Goal: Transaction & Acquisition: Obtain resource

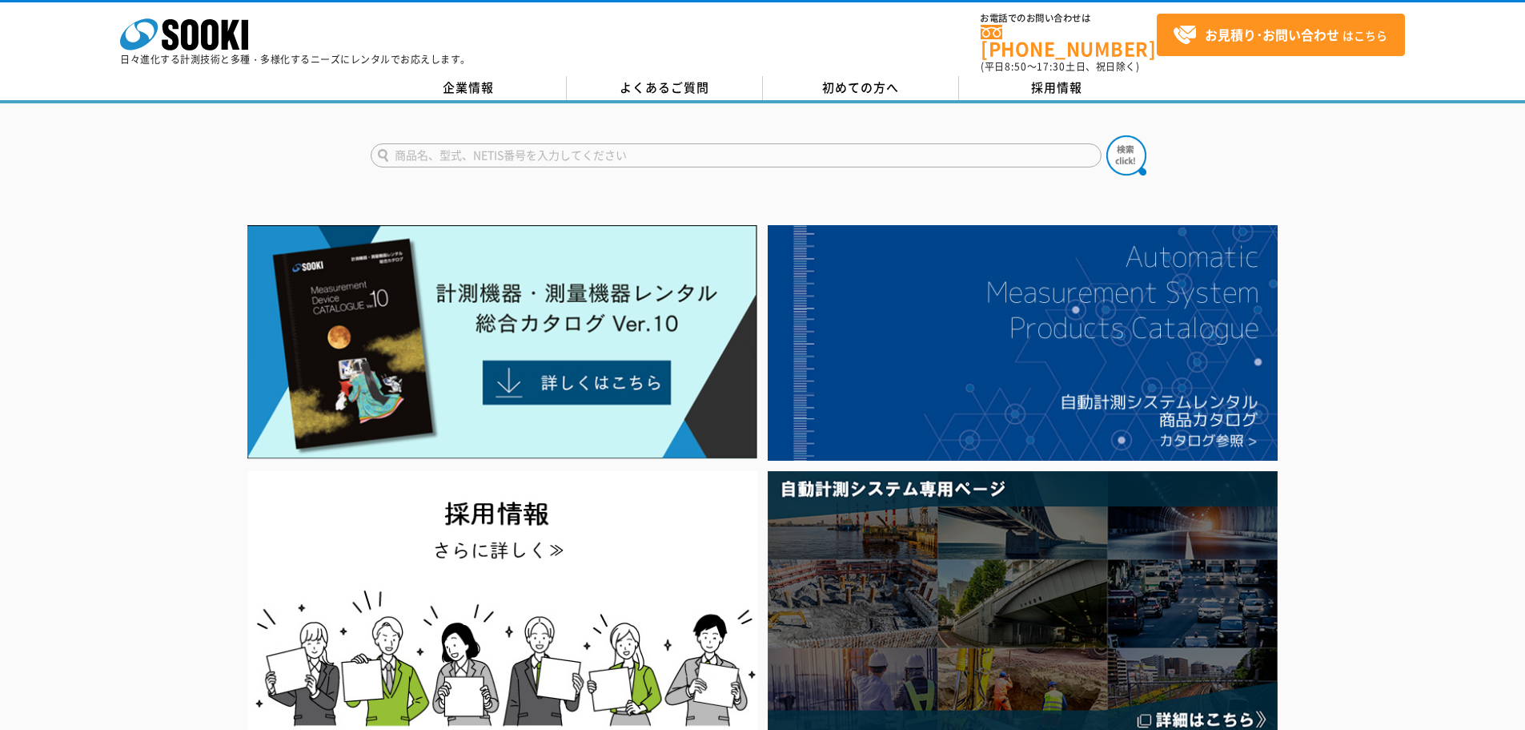
click at [453, 143] on input "text" at bounding box center [736, 155] width 731 height 24
type input "商品名、型式、NETIS番号を入力してください"
click at [504, 148] on input "text" at bounding box center [736, 155] width 731 height 24
type input "商品名、型式、NETIS番号を入力してください"
click at [498, 155] on input "text" at bounding box center [736, 155] width 731 height 24
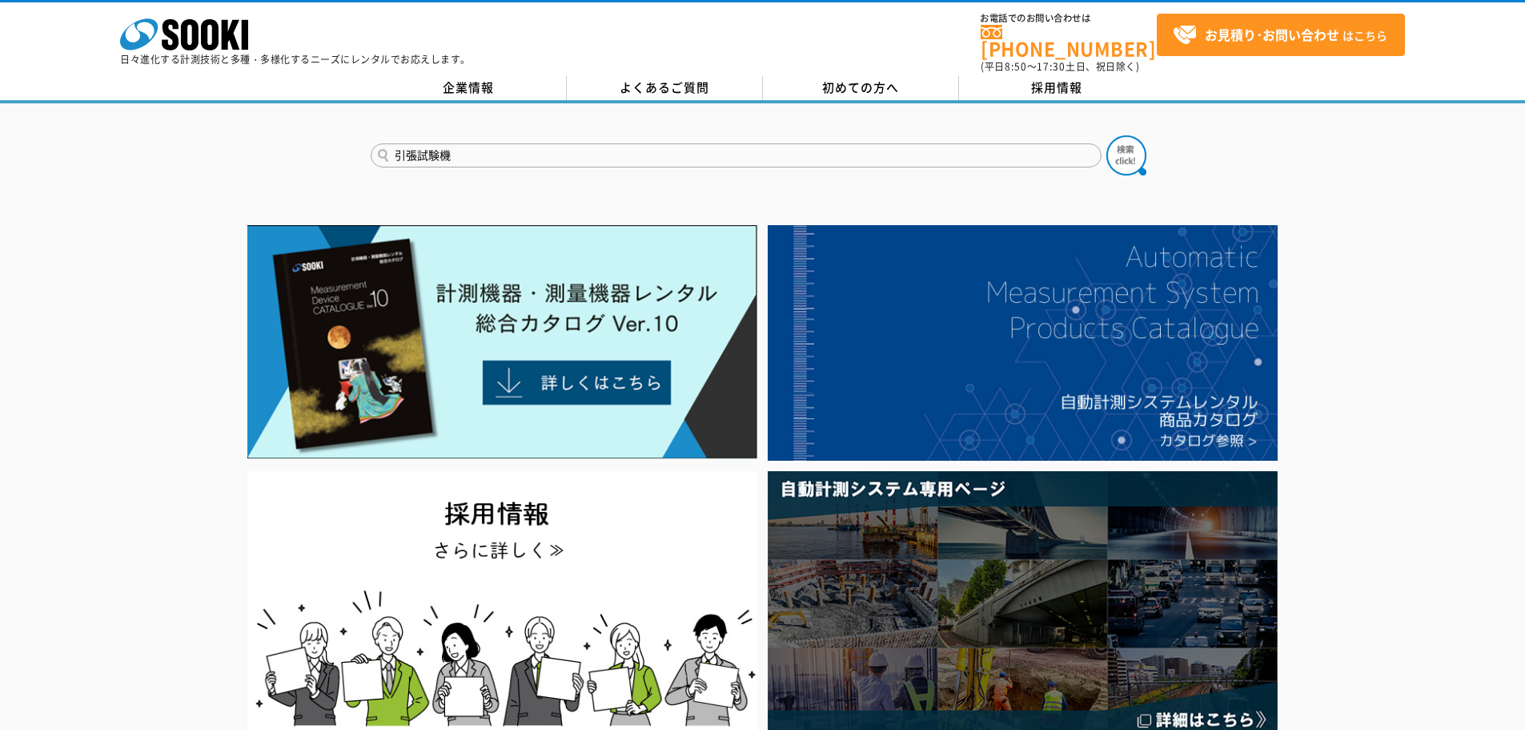
type input "引張試験機"
click at [1107, 135] on button at bounding box center [1127, 155] width 40 height 40
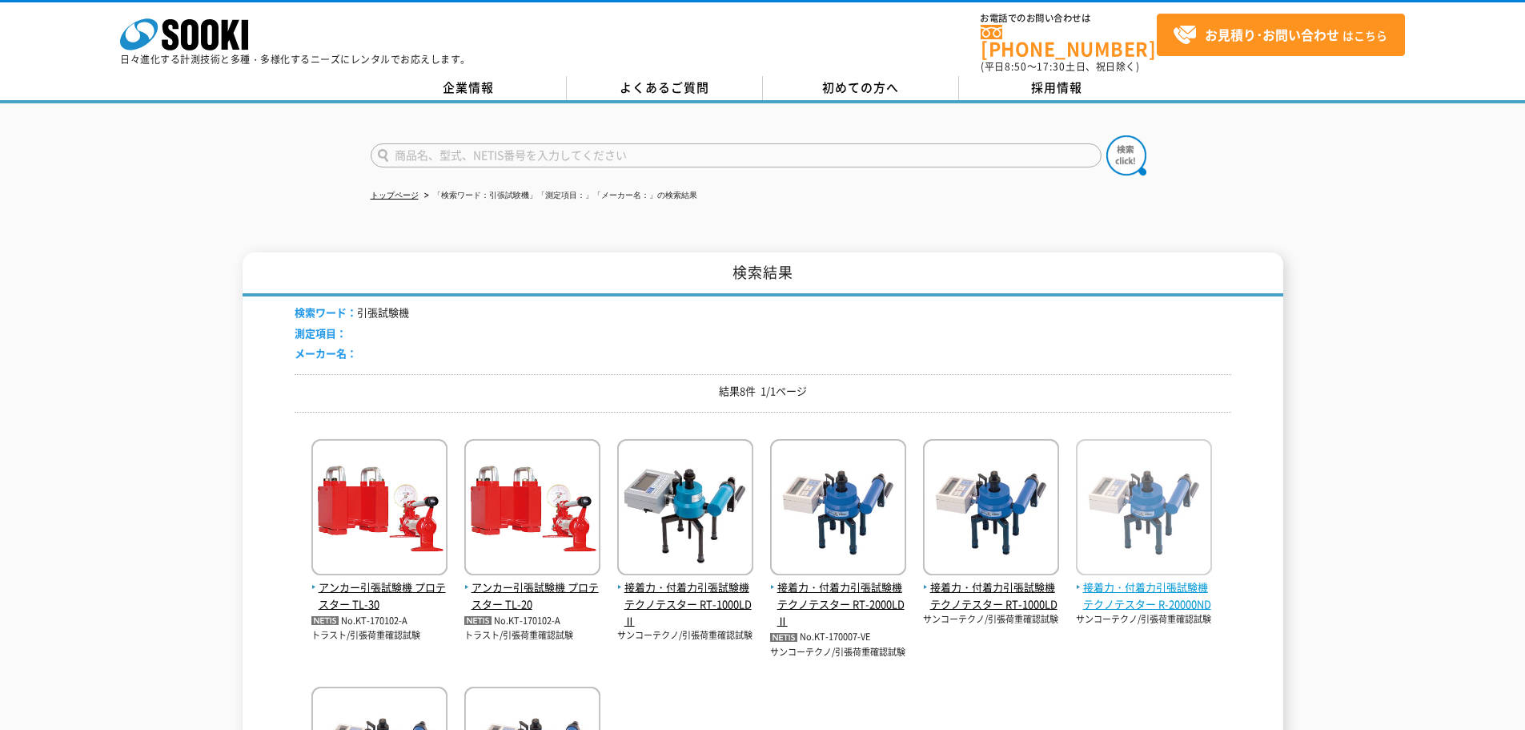
scroll to position [240, 0]
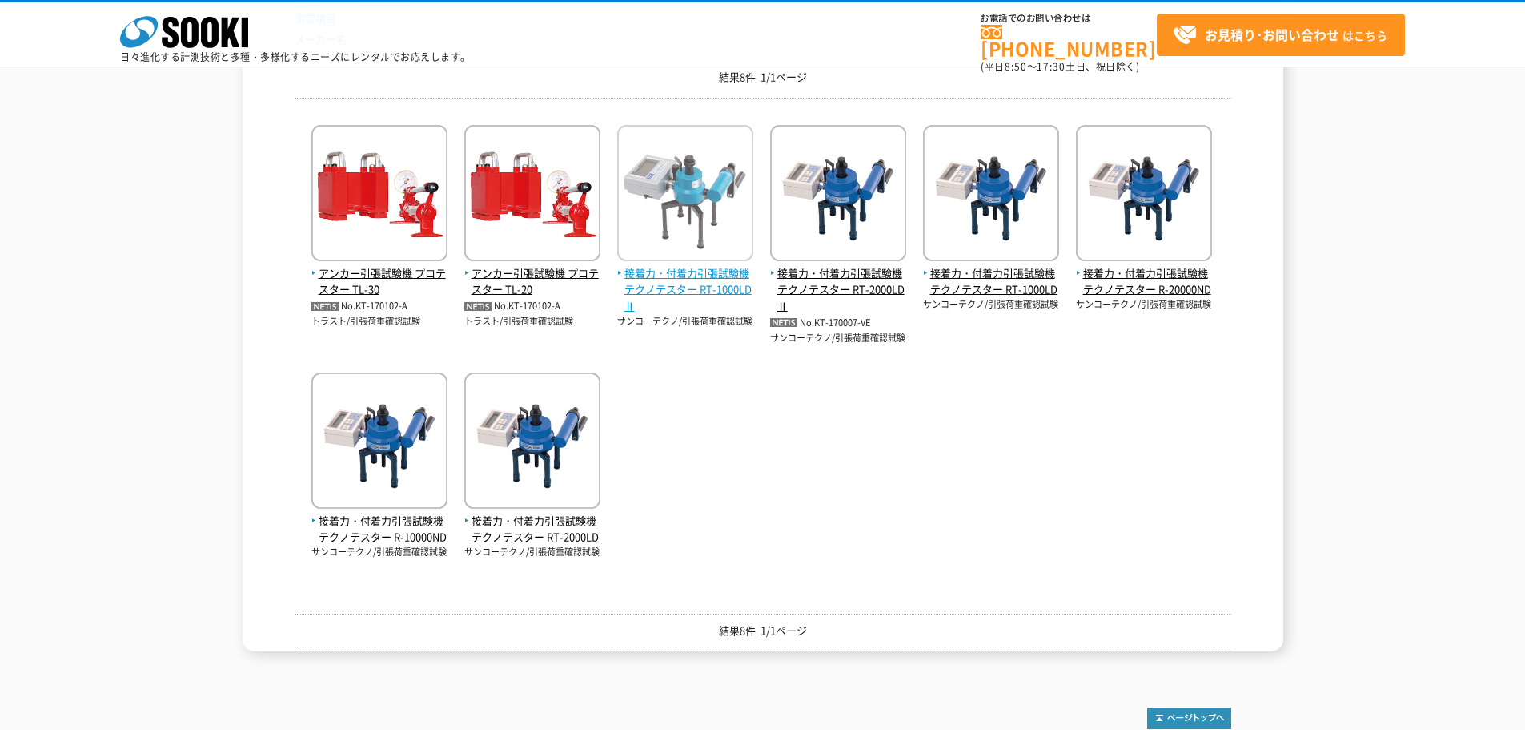
click at [743, 266] on span "接着力・付着力引張試験機 テクノテスター RT-1000LDⅡ" at bounding box center [685, 290] width 136 height 50
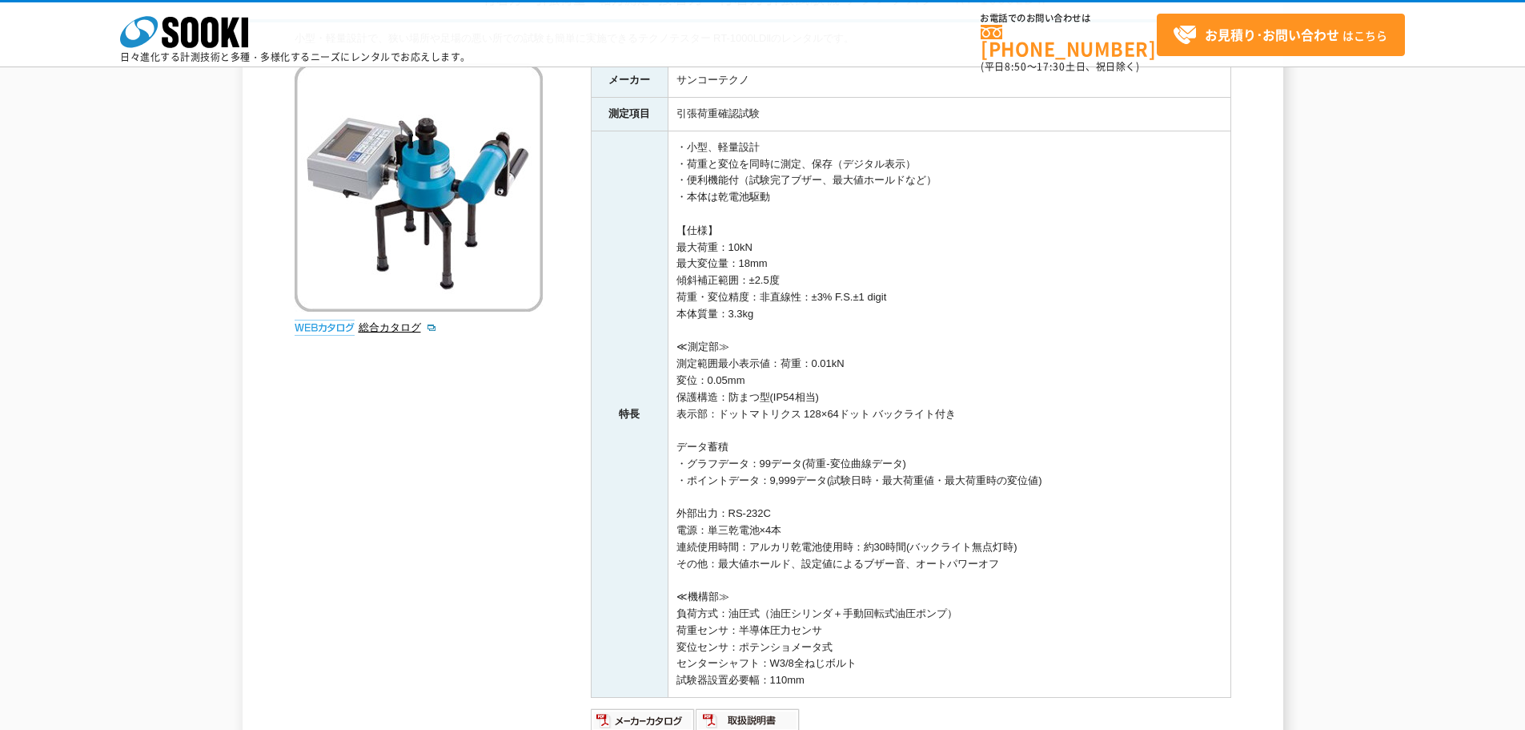
scroll to position [320, 0]
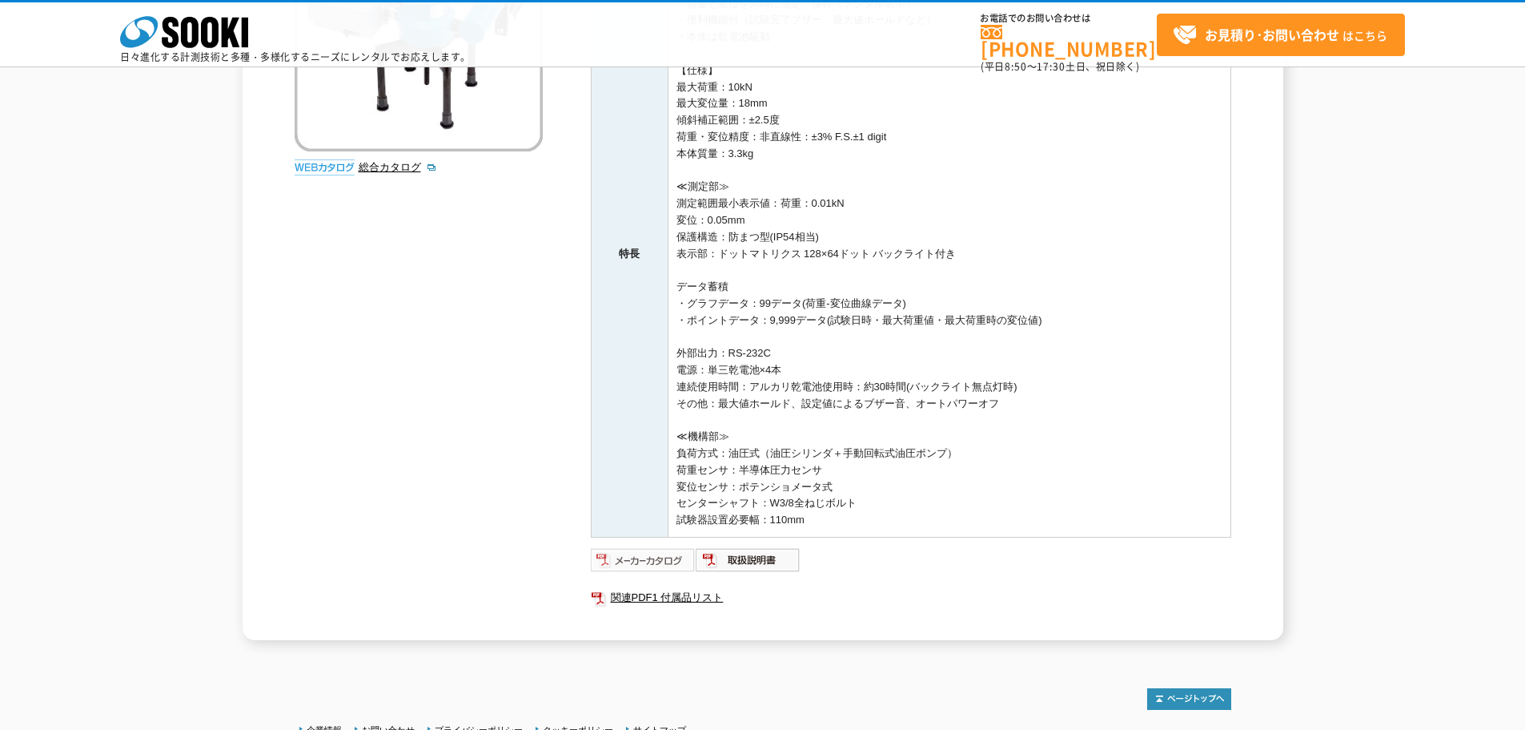
click at [667, 565] on img at bounding box center [643, 560] width 105 height 26
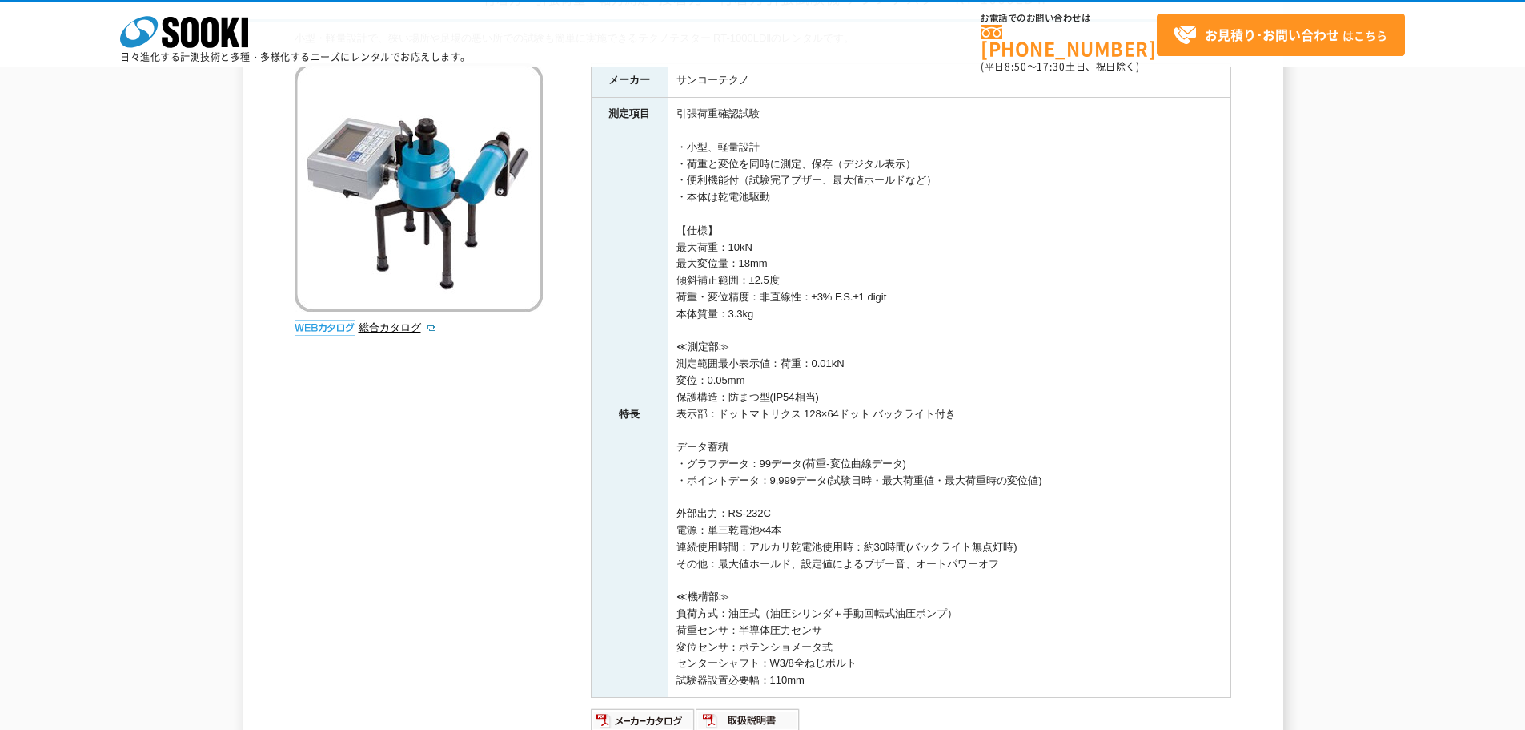
scroll to position [0, 0]
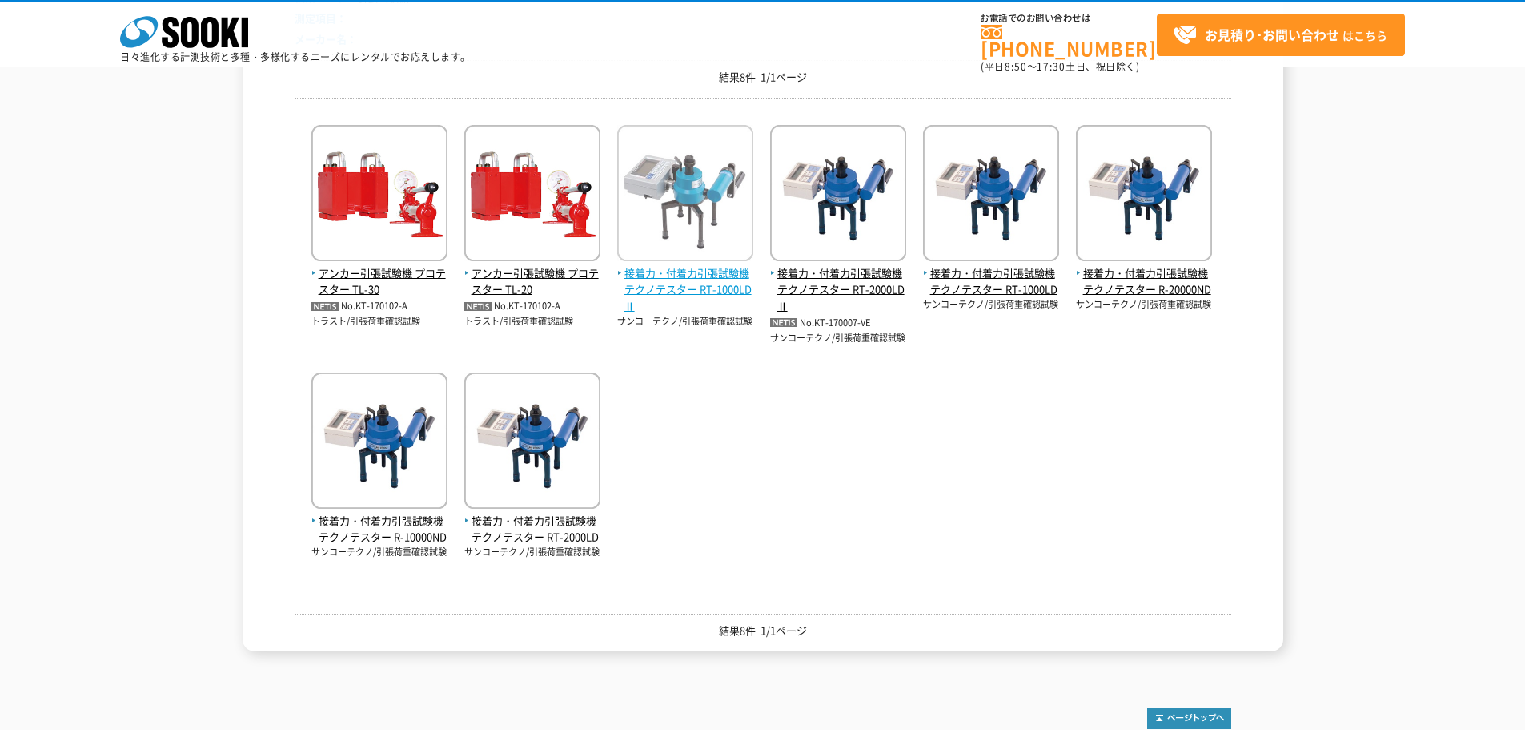
click at [688, 291] on span "接着力・付着力引張試験機 テクノテスター RT-1000LDⅡ" at bounding box center [685, 290] width 136 height 50
